Goal: Task Accomplishment & Management: Use online tool/utility

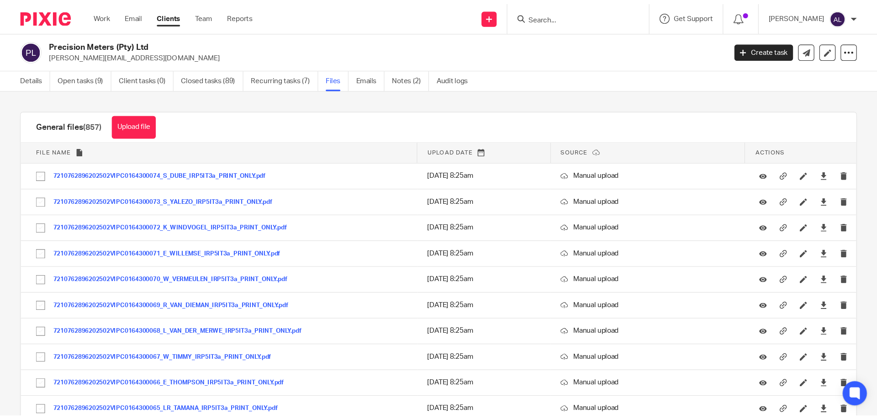
scroll to position [20155, 0]
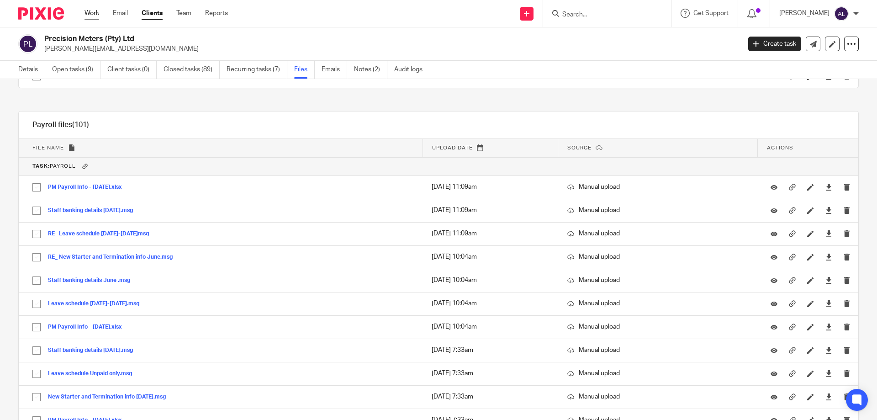
click at [98, 16] on link "Work" at bounding box center [92, 13] width 15 height 9
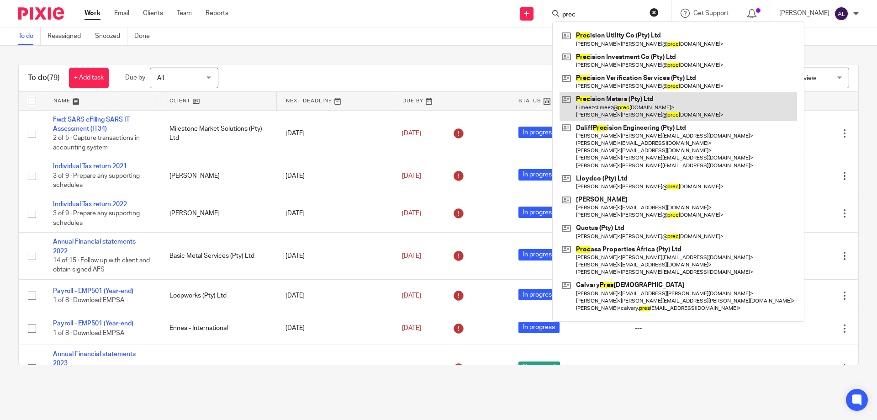
type input "prec"
click at [627, 97] on link at bounding box center [679, 106] width 238 height 28
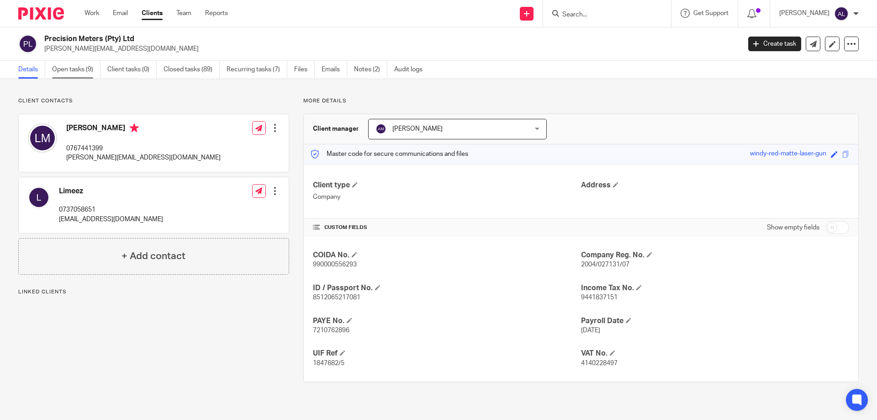
click at [81, 70] on link "Open tasks (9)" at bounding box center [76, 70] width 48 height 18
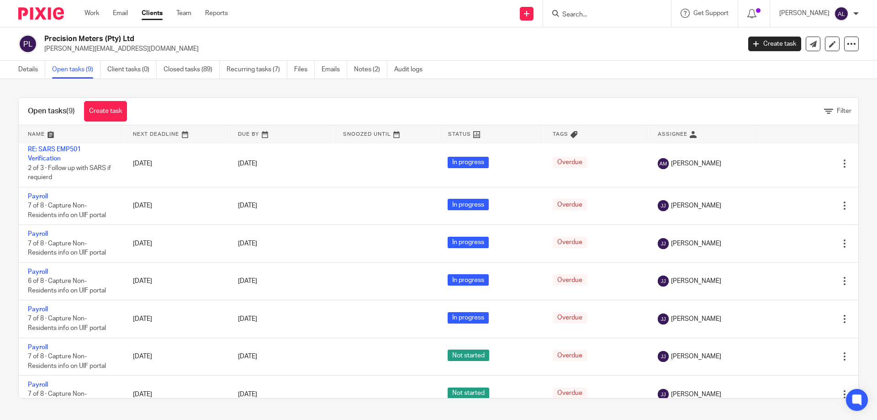
scroll to position [94, 0]
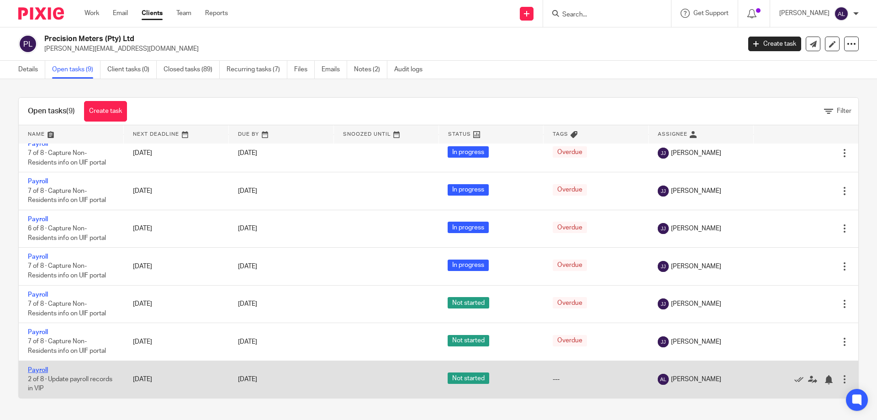
click at [45, 370] on link "Payroll" at bounding box center [38, 370] width 20 height 6
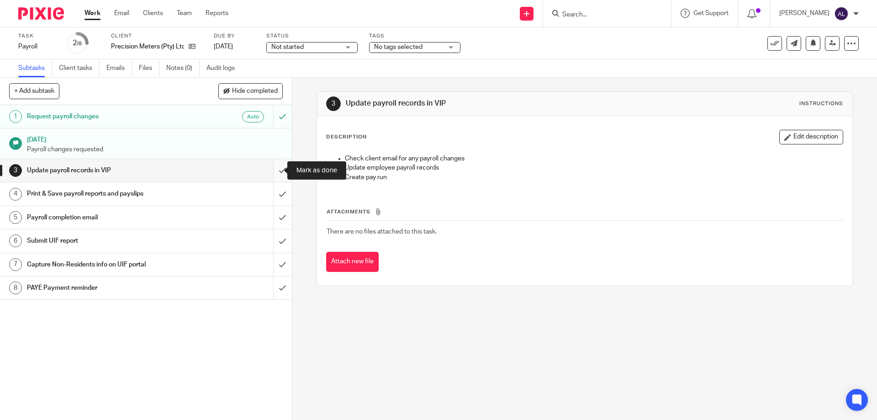
click at [274, 177] on input "submit" at bounding box center [146, 170] width 292 height 23
click at [274, 191] on input "submit" at bounding box center [146, 193] width 292 height 23
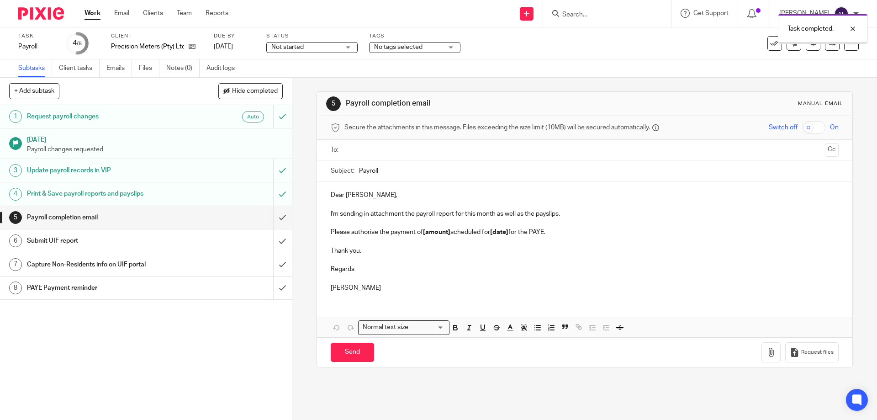
click at [386, 150] on input "text" at bounding box center [584, 150] width 473 height 11
click at [825, 152] on button "Cc" at bounding box center [832, 151] width 14 height 14
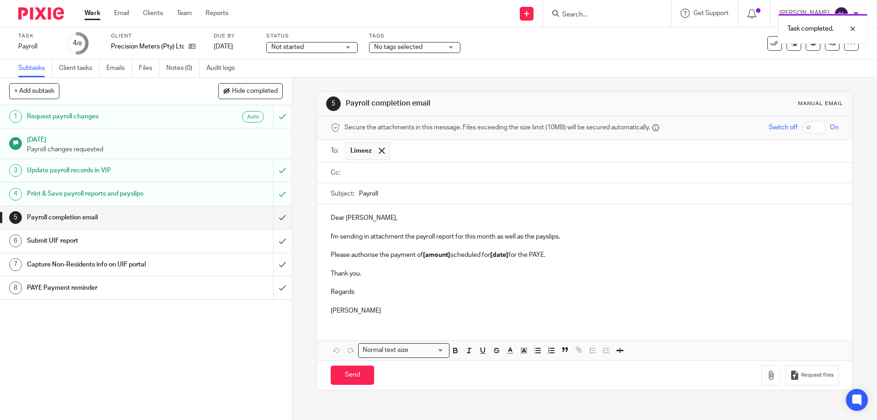
click at [420, 175] on input "text" at bounding box center [591, 173] width 487 height 11
click at [496, 180] on input "text" at bounding box center [642, 174] width 385 height 18
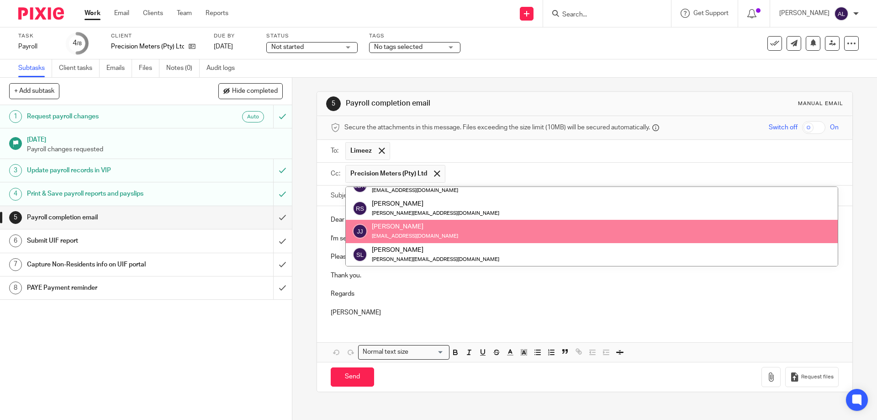
scroll to position [82, 0]
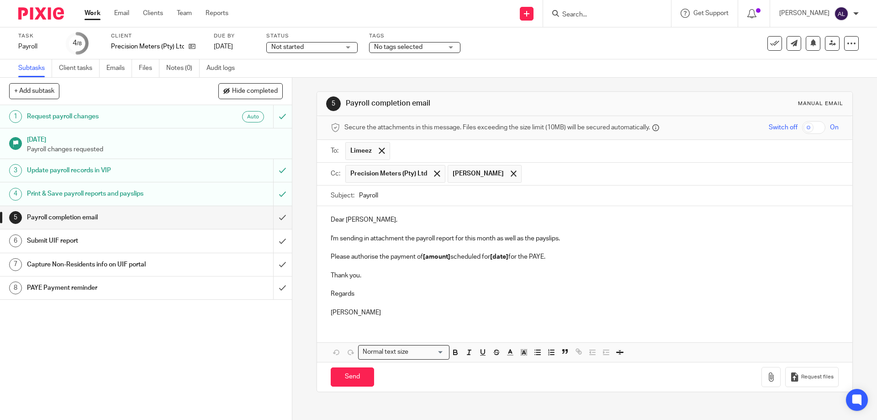
click at [594, 201] on input "Payroll" at bounding box center [598, 195] width 479 height 21
click at [576, 176] on input "text" at bounding box center [680, 174] width 308 height 18
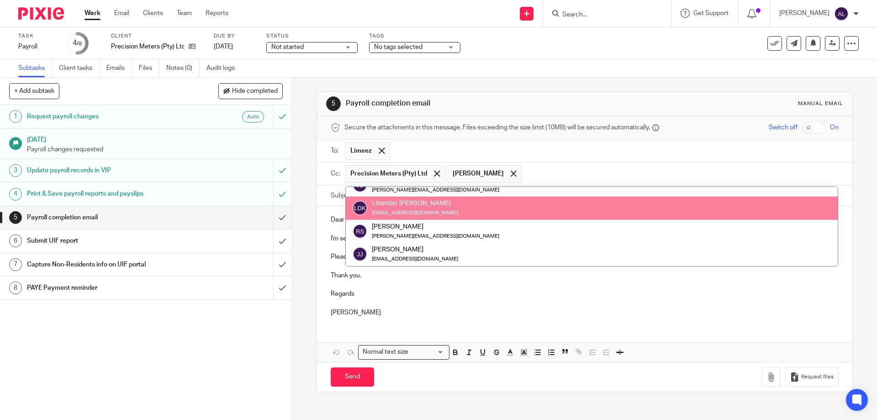
paste input "Nicole@precisionmeters.co.za"
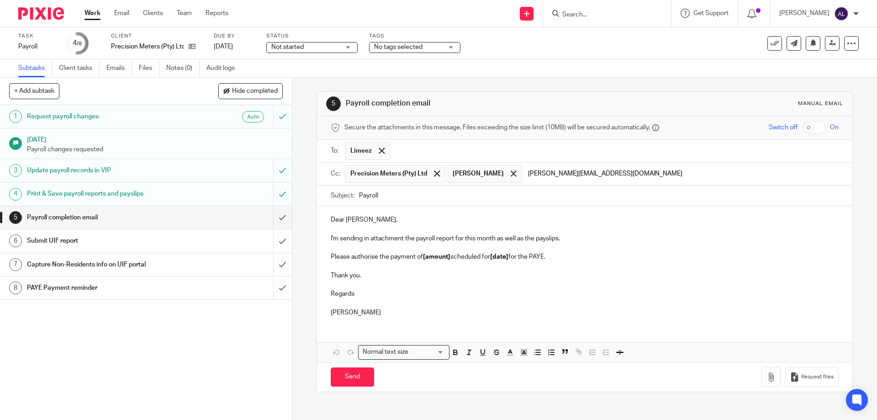
type input "Nicole@precisionmeters.co.za"
click at [609, 188] on input "Payroll" at bounding box center [598, 195] width 479 height 21
drag, startPoint x: 392, startPoint y: 197, endPoint x: 309, endPoint y: 197, distance: 83.1
click at [309, 197] on div "5 Payroll completion email Manual email Secure the attachments in this message.…" at bounding box center [584, 249] width 585 height 342
type input "August Payroll File"
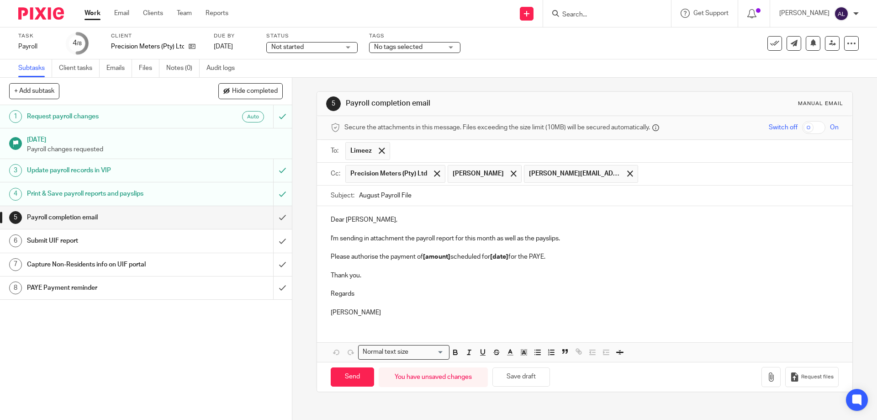
click at [606, 12] on input "Search" at bounding box center [602, 15] width 82 height 8
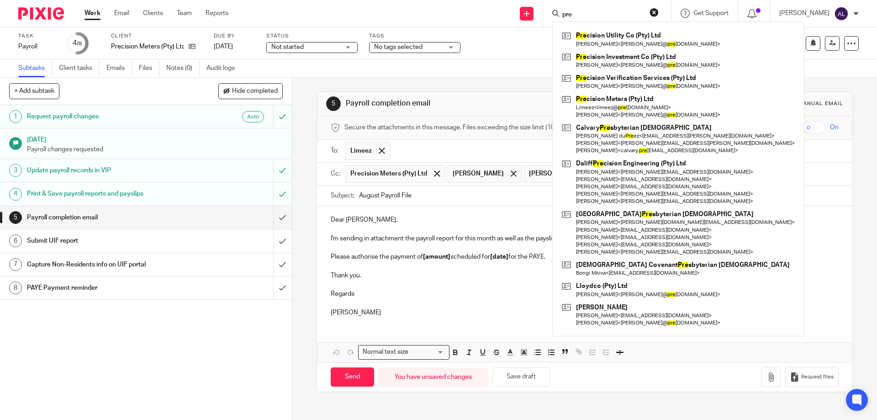
type input "pre"
click at [424, 283] on p at bounding box center [584, 284] width 507 height 9
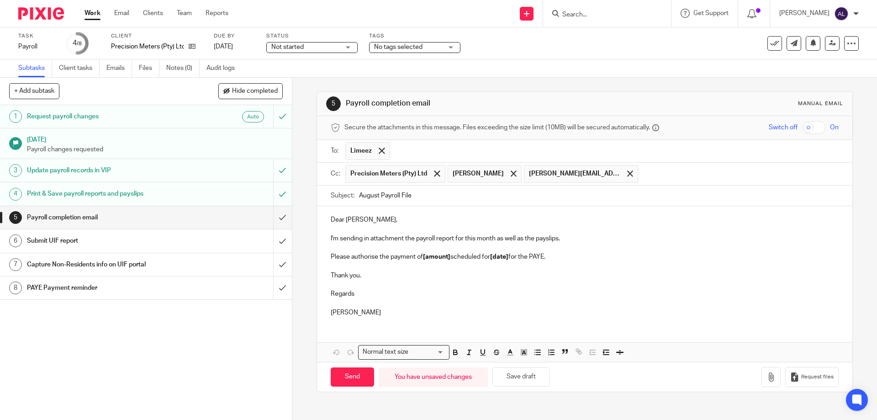
click at [351, 219] on p "Dear Lloyd," at bounding box center [584, 219] width 507 height 9
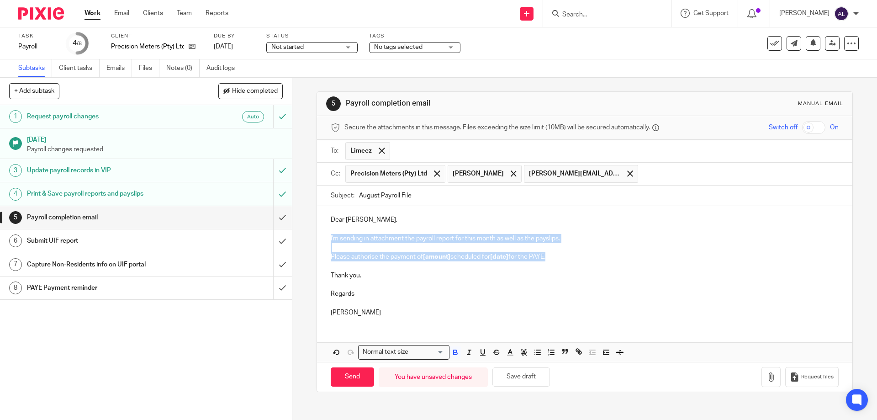
drag, startPoint x: 558, startPoint y: 255, endPoint x: 313, endPoint y: 236, distance: 245.6
click at [313, 236] on div "5 Payroll completion email Manual email Secure the attachments in this message.…" at bounding box center [584, 249] width 585 height 342
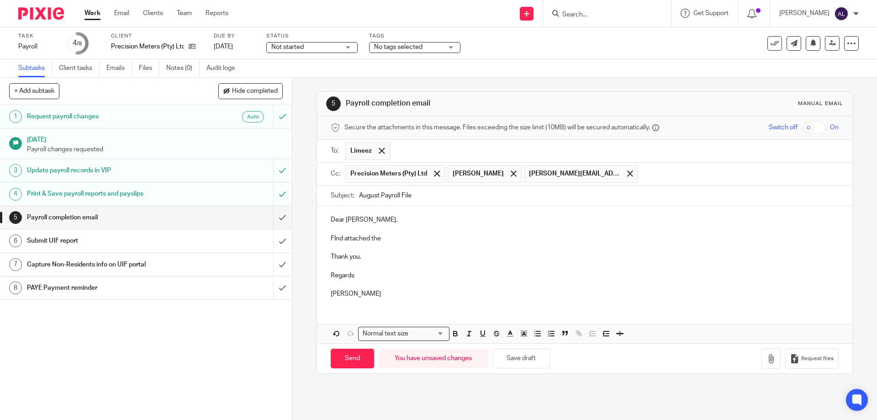
click at [335, 237] on p "FInd attached the" at bounding box center [584, 238] width 507 height 9
click at [393, 240] on p "Find attached the" at bounding box center [584, 238] width 507 height 9
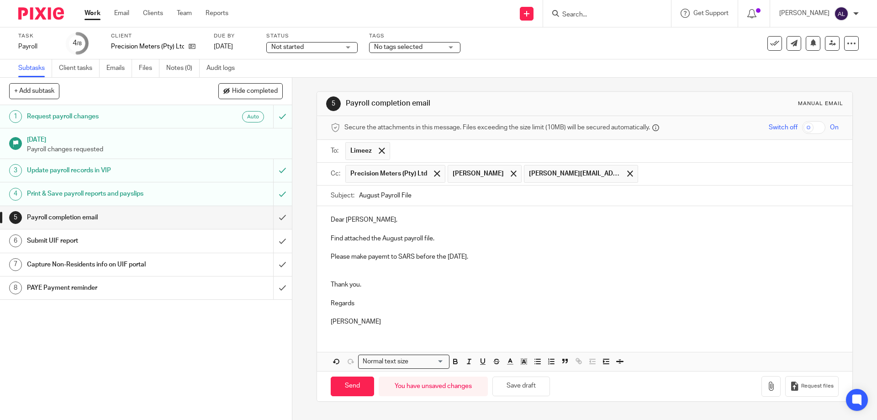
click at [384, 257] on p "Please make payemt to SARS before the 05/09/2025." at bounding box center [584, 256] width 507 height 9
click at [761, 381] on button "button" at bounding box center [770, 386] width 19 height 21
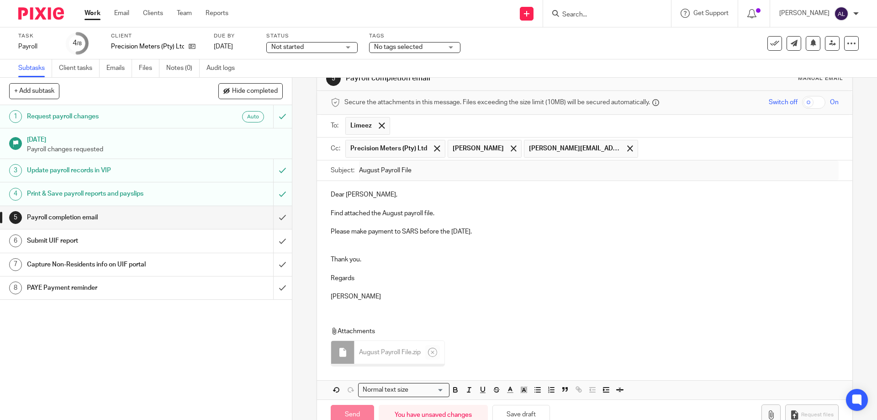
scroll to position [47, 0]
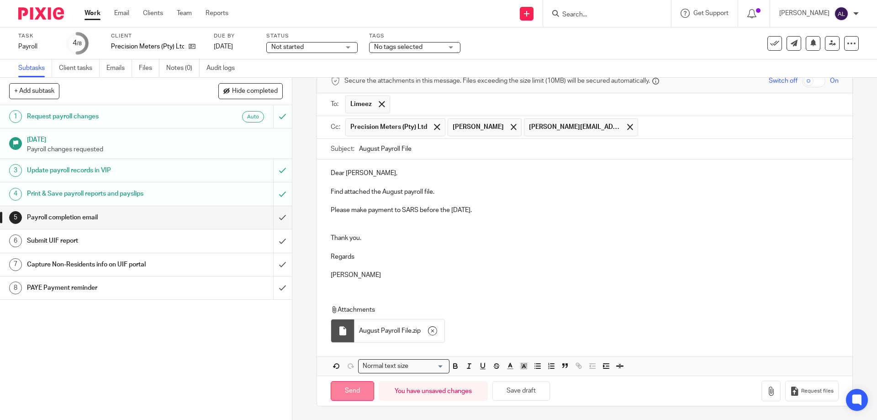
click at [356, 385] on input "Send" at bounding box center [352, 391] width 43 height 20
type input "Sent"
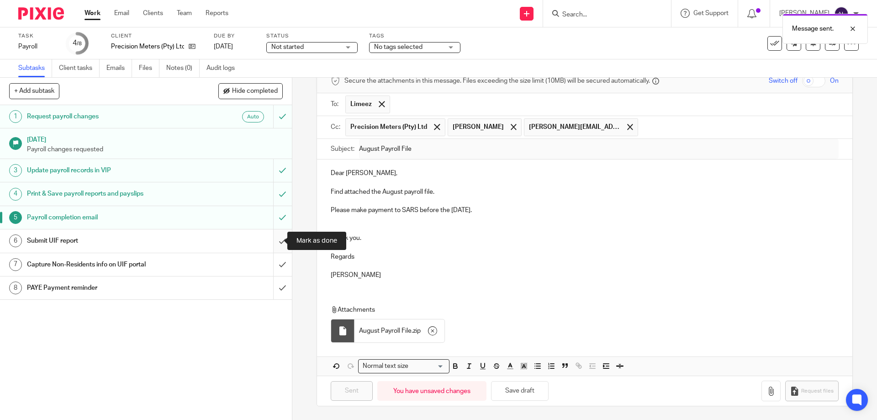
click at [274, 245] on input "submit" at bounding box center [146, 240] width 292 height 23
click at [270, 292] on input "submit" at bounding box center [146, 287] width 292 height 23
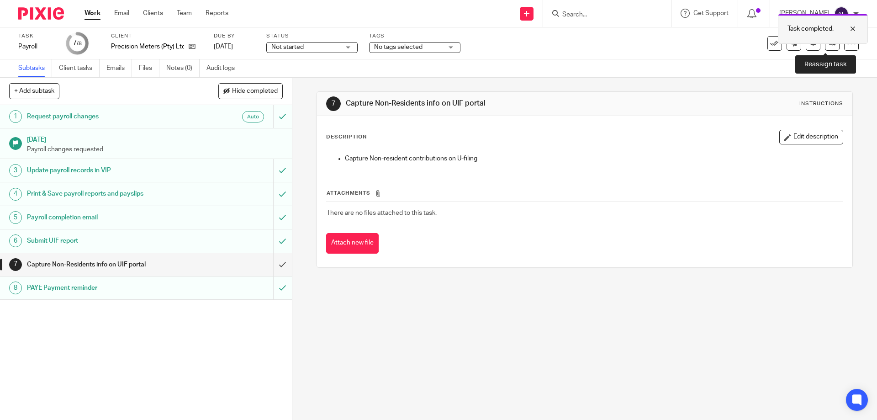
click at [829, 43] on div "Task completed." at bounding box center [823, 29] width 90 height 30
click at [825, 47] on link at bounding box center [832, 43] width 15 height 15
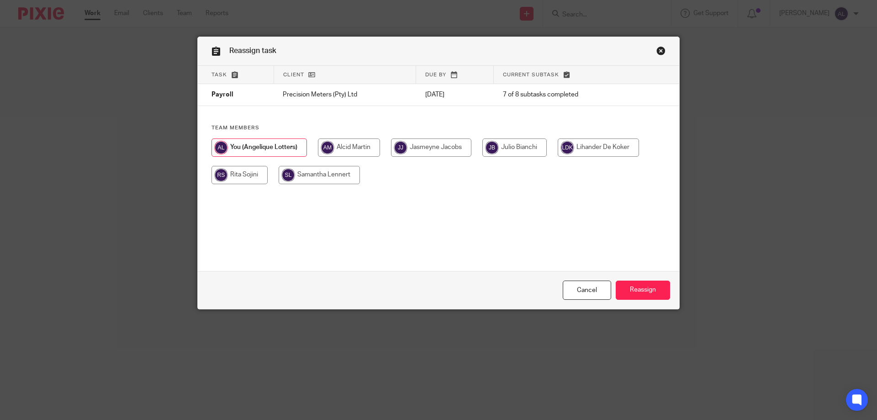
click at [435, 151] on input "radio" at bounding box center [431, 147] width 80 height 18
radio input "true"
click at [631, 292] on input "Reassign" at bounding box center [643, 290] width 54 height 20
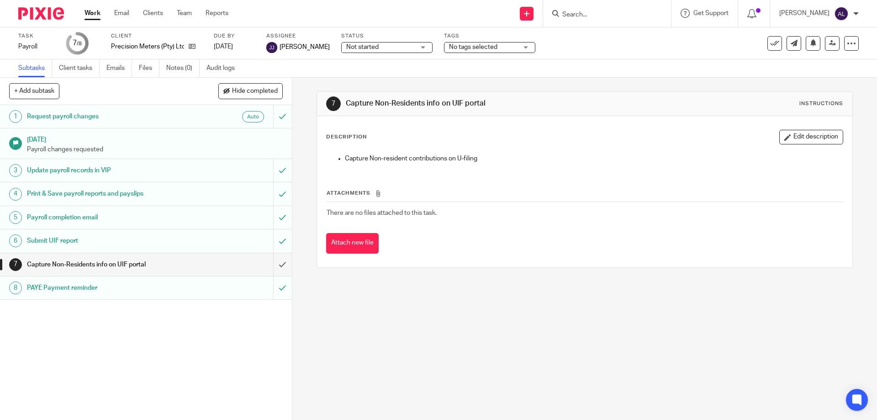
click at [29, 370] on div "1 Request payroll changes Auto [DATE] Payroll changes requested 3 Update payrol…" at bounding box center [146, 262] width 292 height 315
